Goal: Use online tool/utility: Utilize a website feature to perform a specific function

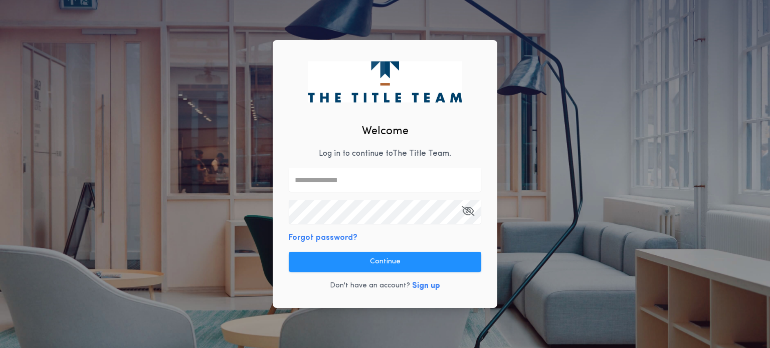
click at [372, 172] on input "text" at bounding box center [385, 180] width 193 height 24
click at [0, 348] on com-1password-button at bounding box center [0, 348] width 0 height 0
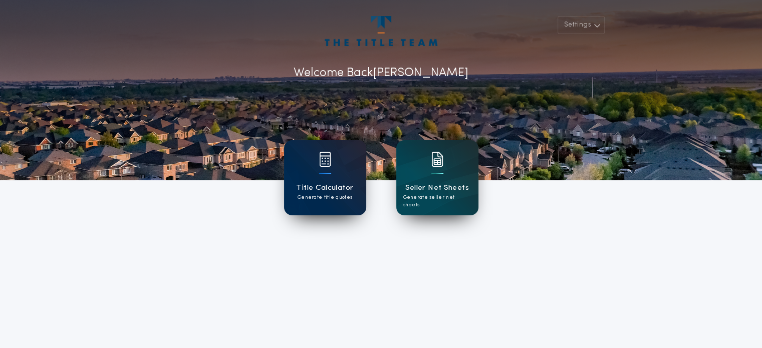
click at [329, 186] on h1 "Title Calculator" at bounding box center [324, 188] width 57 height 12
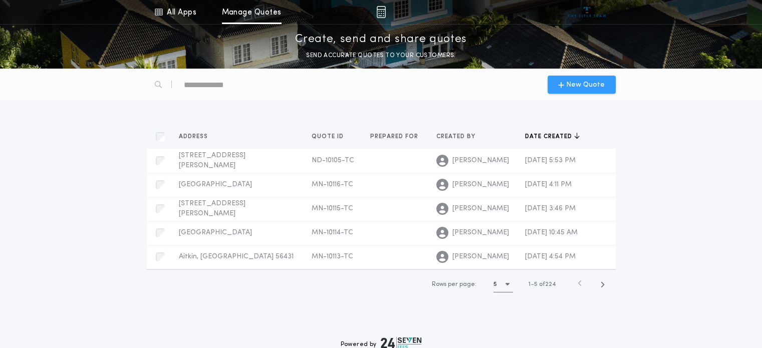
click at [580, 85] on span "New Quote" at bounding box center [585, 85] width 39 height 11
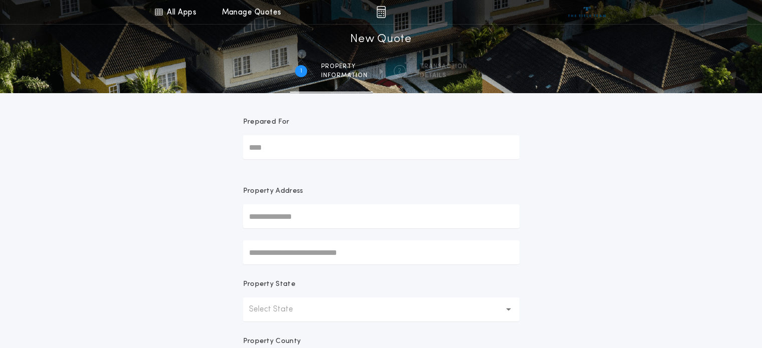
click at [303, 146] on input "Prepared For" at bounding box center [381, 147] width 277 height 24
type input "****"
click at [182, 184] on div "All Apps Title Calculator Seller Net Sheets Menu All Apps Manage Quotes 1 /2 Ne…" at bounding box center [381, 286] width 762 height 573
click at [276, 213] on input "text" at bounding box center [381, 217] width 277 height 24
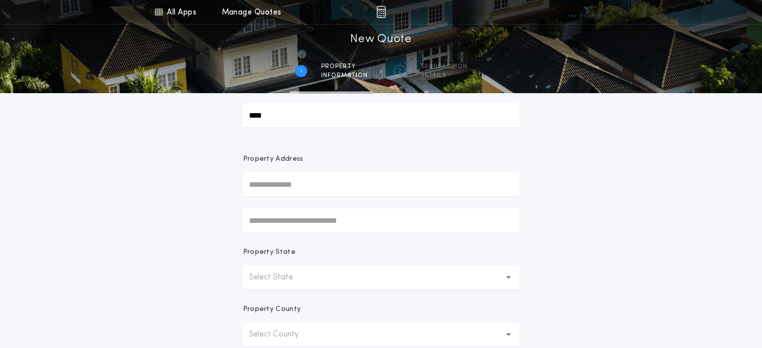
scroll to position [50, 0]
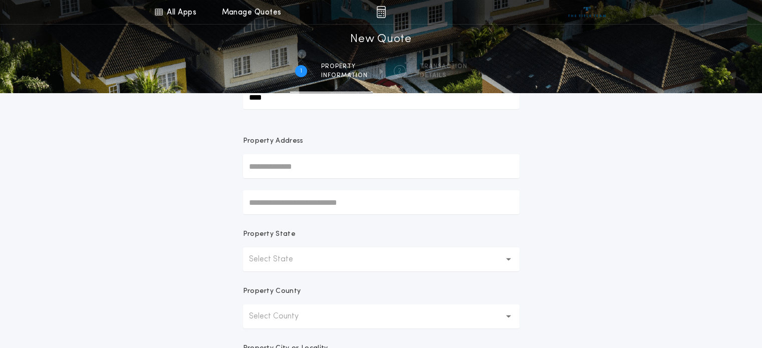
click at [281, 256] on p "Select State" at bounding box center [279, 260] width 60 height 12
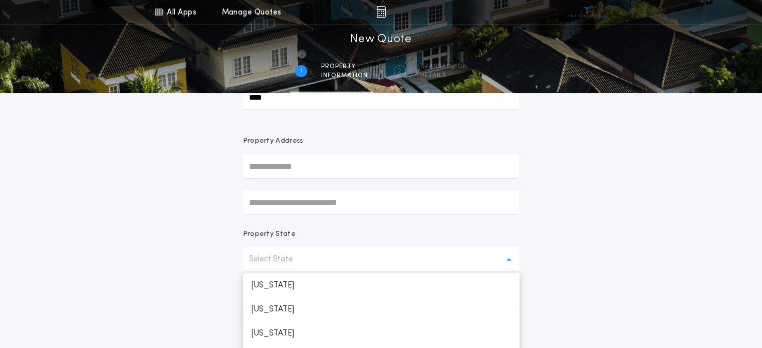
click at [291, 166] on input "text" at bounding box center [381, 166] width 277 height 24
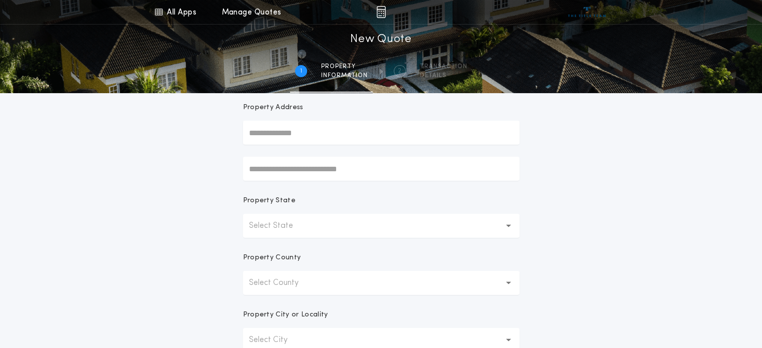
scroll to position [100, 0]
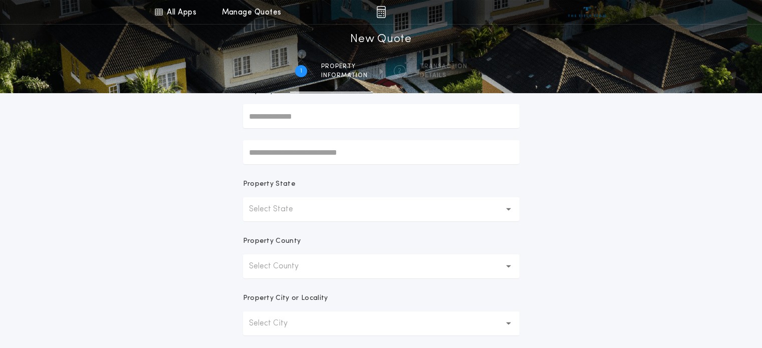
click at [331, 213] on button "Select State" at bounding box center [381, 210] width 277 height 24
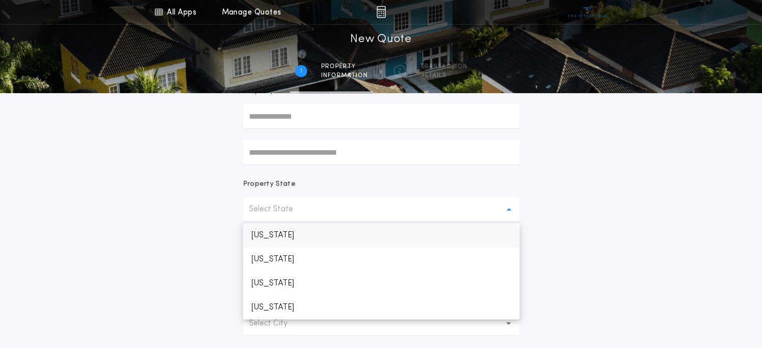
click at [282, 237] on p "[US_STATE]" at bounding box center [381, 236] width 277 height 24
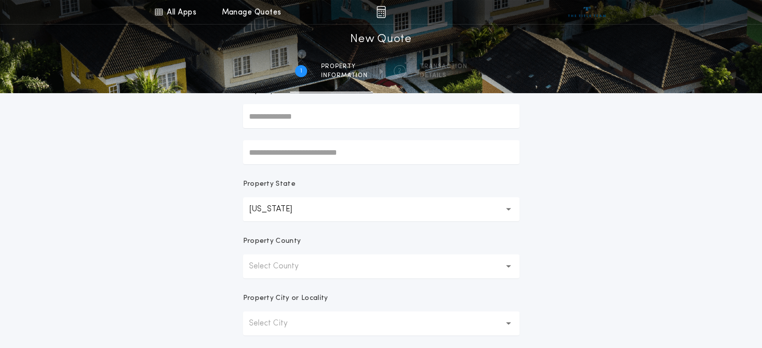
click at [280, 265] on p "Select County" at bounding box center [282, 267] width 66 height 12
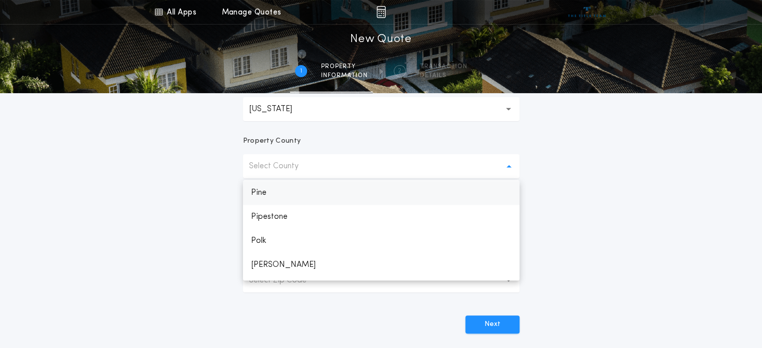
scroll to position [1372, 0]
click at [283, 246] on p "Polk" at bounding box center [381, 241] width 277 height 24
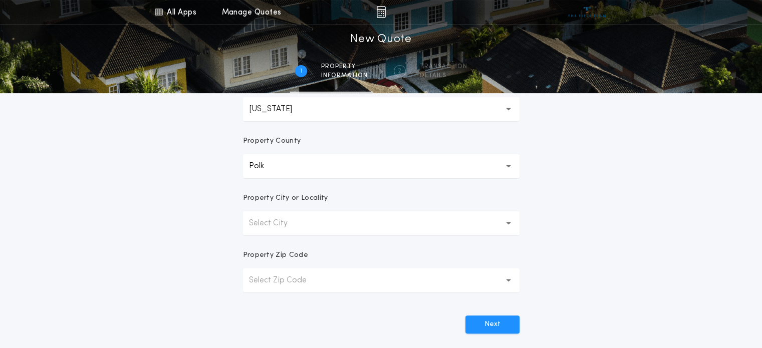
click at [299, 222] on p "Select City" at bounding box center [276, 224] width 55 height 12
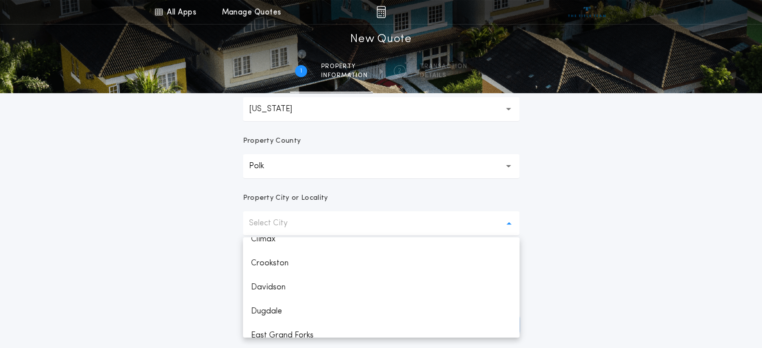
scroll to position [94, 0]
click at [272, 322] on p "Crookston" at bounding box center [381, 324] width 277 height 24
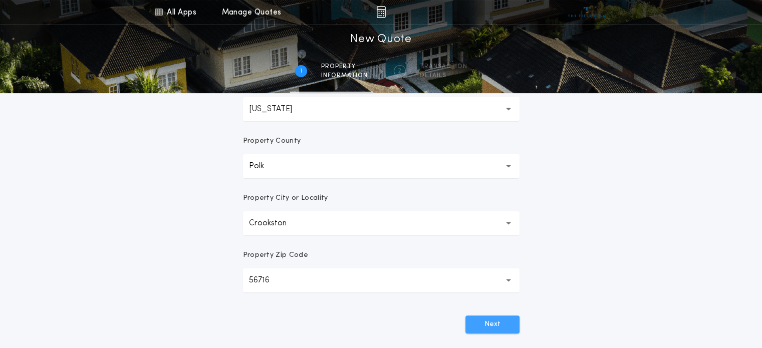
click at [508, 320] on button "Next" at bounding box center [493, 325] width 54 height 18
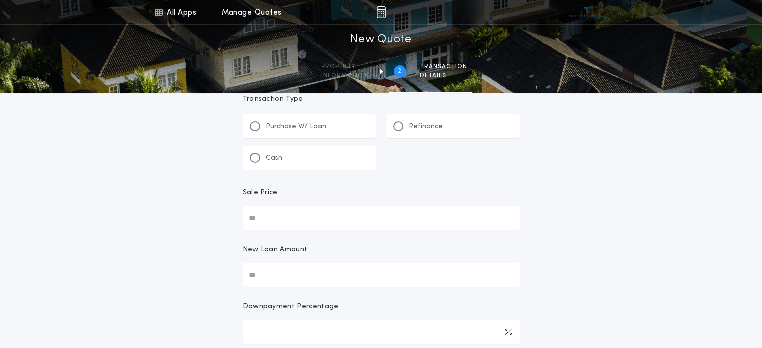
scroll to position [0, 0]
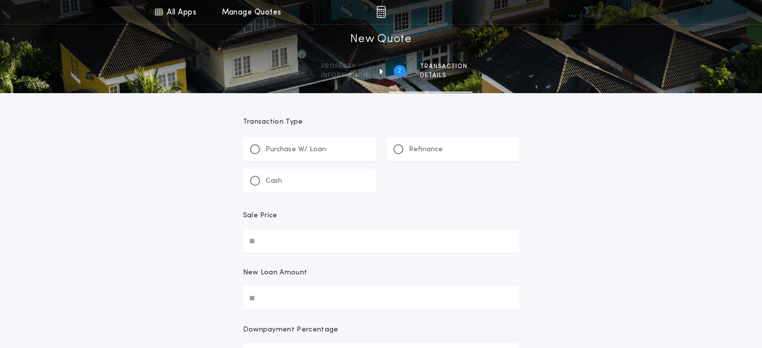
click at [434, 151] on p "Refinance" at bounding box center [426, 150] width 34 height 10
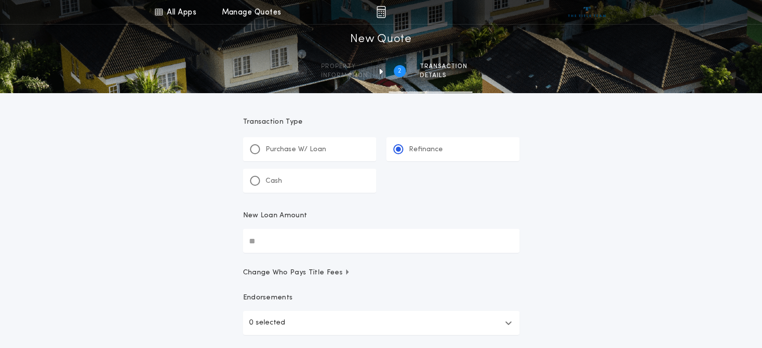
click at [292, 238] on input "New Loan Amount" at bounding box center [381, 241] width 277 height 24
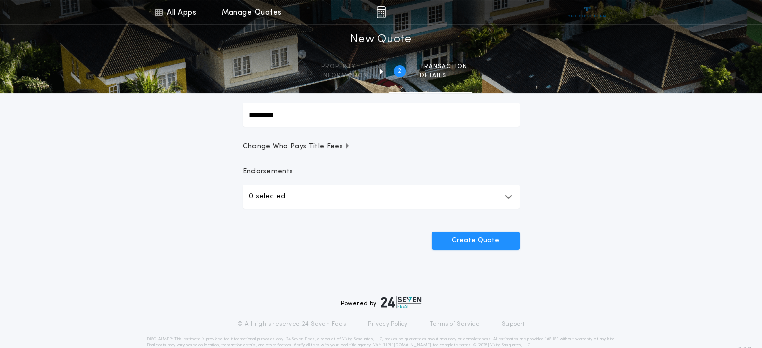
scroll to position [146, 0]
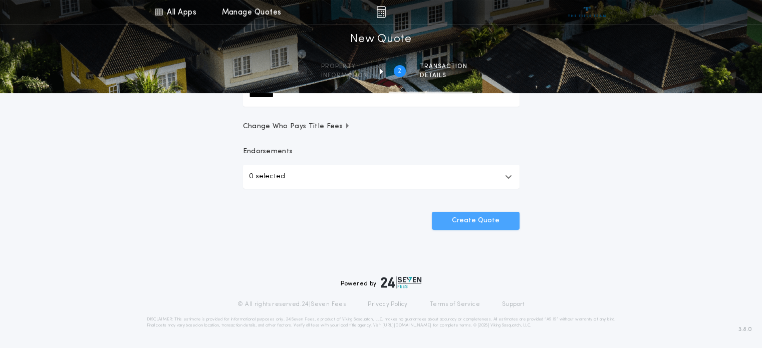
type input "********"
click at [473, 222] on button "Create Quote" at bounding box center [476, 221] width 88 height 18
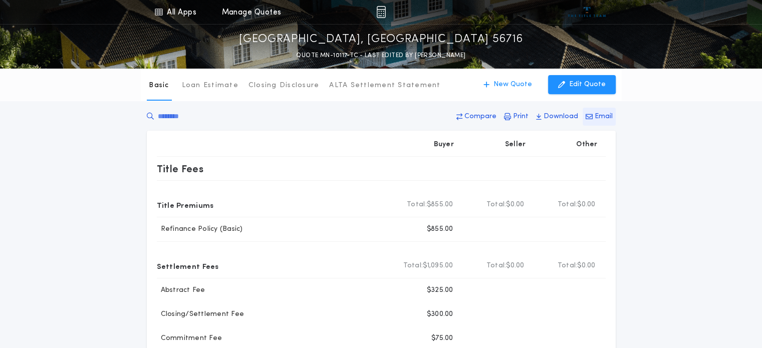
click at [594, 118] on button "Email" at bounding box center [599, 117] width 33 height 18
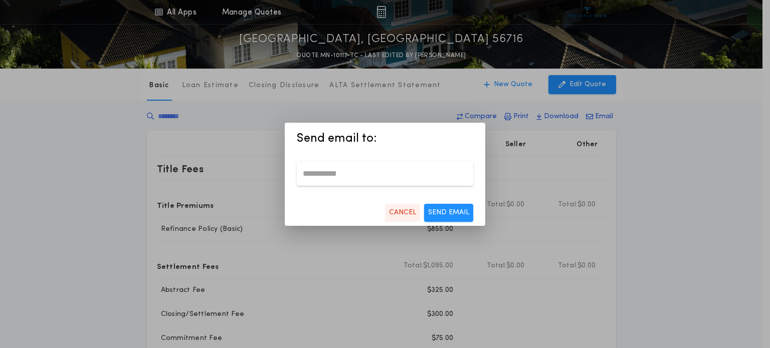
click at [405, 213] on p "CANCEL" at bounding box center [402, 213] width 27 height 10
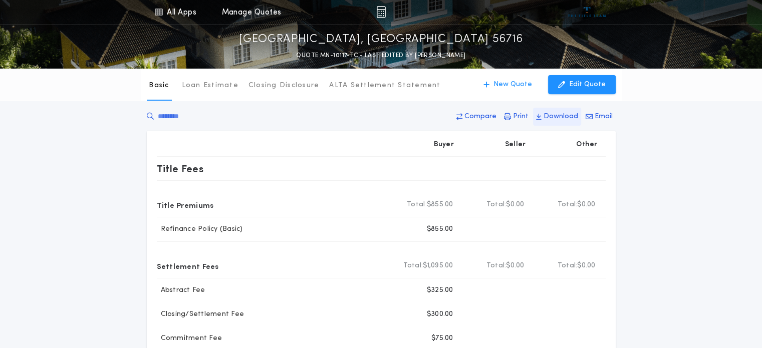
click at [555, 120] on p "Download" at bounding box center [561, 117] width 35 height 10
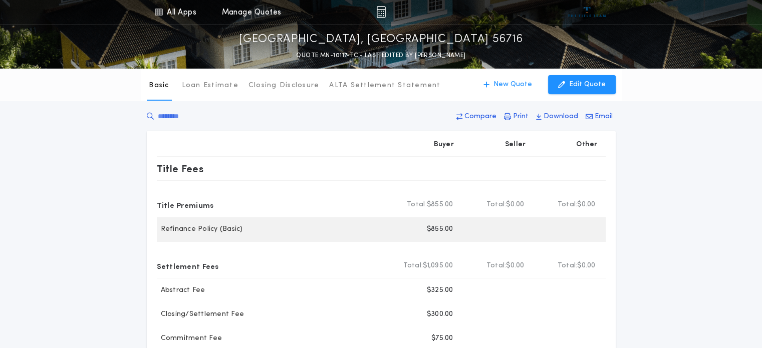
click at [228, 234] on div "Refinance Policy (Basic) Buyer $855.00" at bounding box center [381, 230] width 449 height 24
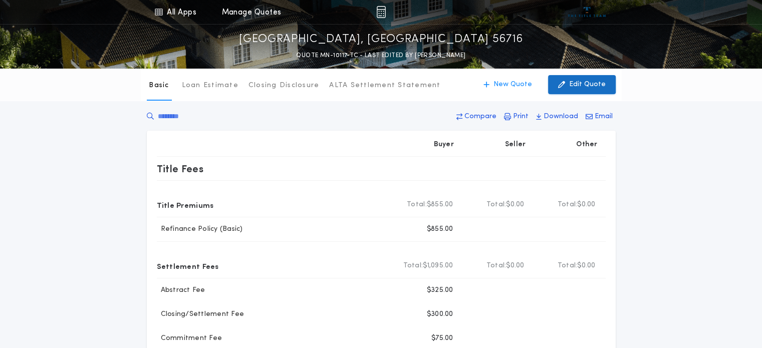
click at [575, 92] on button "Edit Quote" at bounding box center [582, 84] width 68 height 19
